Goal: Transaction & Acquisition: Purchase product/service

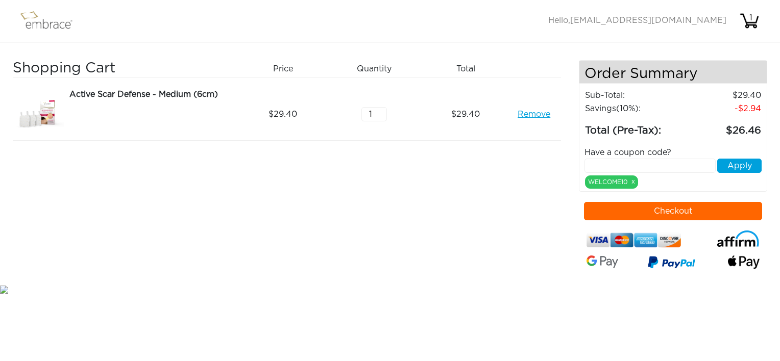
drag, startPoint x: 0, startPoint y: 0, endPoint x: 612, endPoint y: 164, distance: 633.9
click at [612, 164] on input "text" at bounding box center [649, 166] width 131 height 14
paste input "Hello, Thank you for your interest in embrace Scar Therapy. No. embrace dressin…"
drag, startPoint x: 587, startPoint y: 163, endPoint x: 721, endPoint y: 156, distance: 133.4
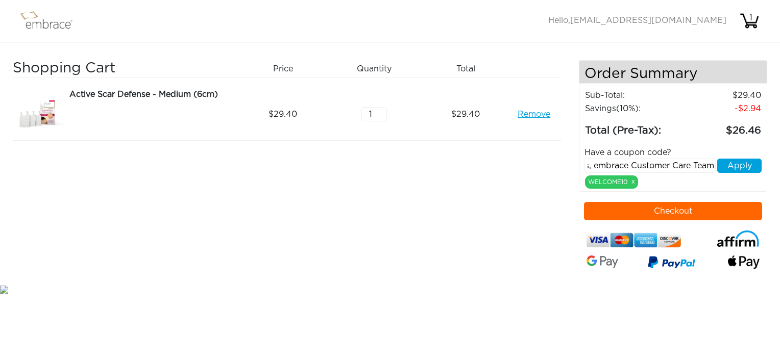
click at [721, 156] on div "Have a coupon code? Hello, Thank you for your interest in embrace Scar Therapy.…" at bounding box center [673, 164] width 193 height 50
type input "H"
click at [529, 196] on div "Shopping Cart Price Quantity Qty Total Active Scar Defense - Medium (6cm) Remov…" at bounding box center [296, 171] width 566 height 223
click at [597, 164] on input "text" at bounding box center [649, 166] width 131 height 14
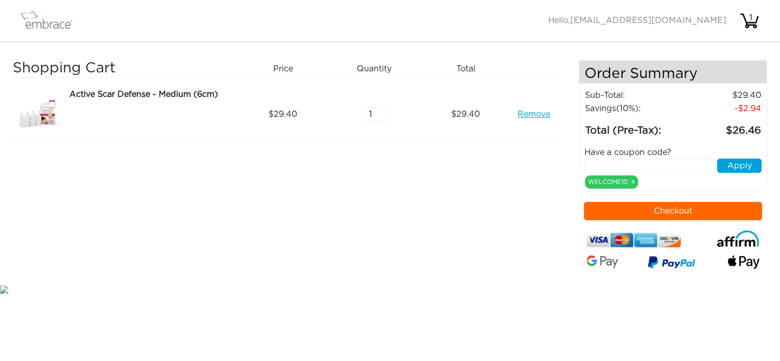
paste input "CRM30OFF"
type input "CRM30OFF"
click at [729, 163] on button "Apply" at bounding box center [739, 166] width 44 height 14
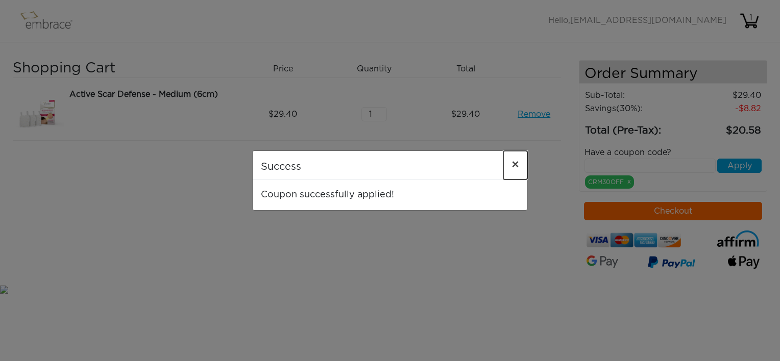
click at [510, 165] on button "×" at bounding box center [515, 165] width 24 height 29
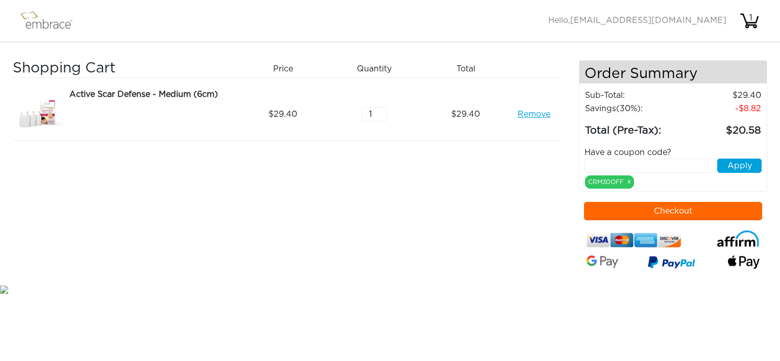
click at [528, 110] on link "Remove" at bounding box center [533, 114] width 33 height 12
click at [607, 163] on input "text" at bounding box center [649, 166] width 131 height 14
paste input "CRM30OFF"
type input "CRM30OFF"
click at [727, 165] on button "Apply" at bounding box center [739, 166] width 44 height 14
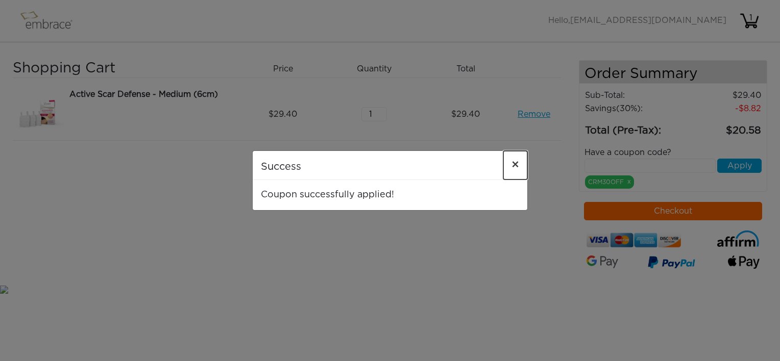
click at [517, 160] on span "×" at bounding box center [515, 165] width 8 height 12
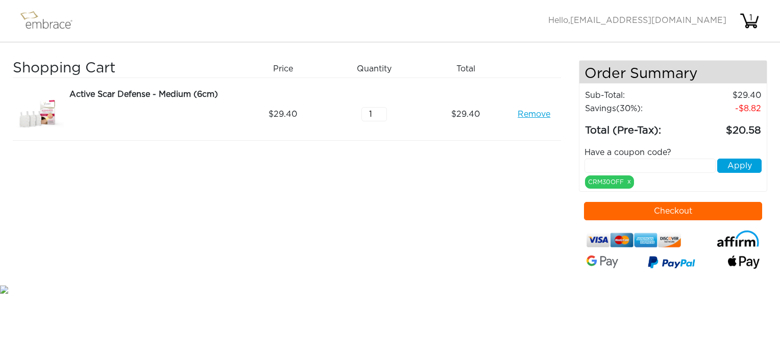
click at [533, 113] on link "Remove" at bounding box center [533, 114] width 33 height 12
